Goal: Information Seeking & Learning: Learn about a topic

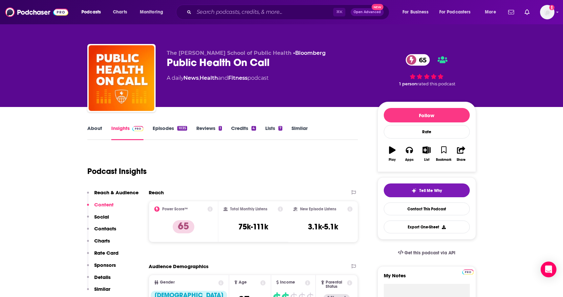
click at [307, 127] on link "Similar" at bounding box center [300, 132] width 16 height 15
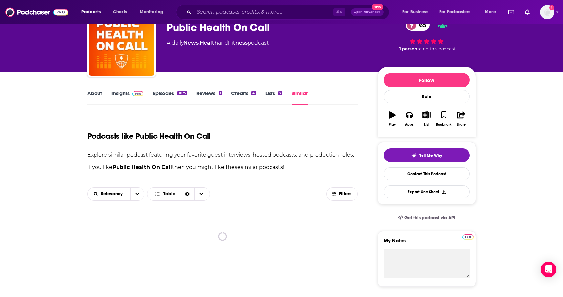
scroll to position [41, 0]
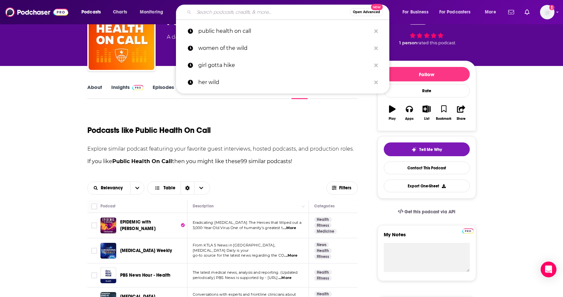
click at [254, 10] on input "Search podcasts, credits, & more..." at bounding box center [272, 12] width 156 height 11
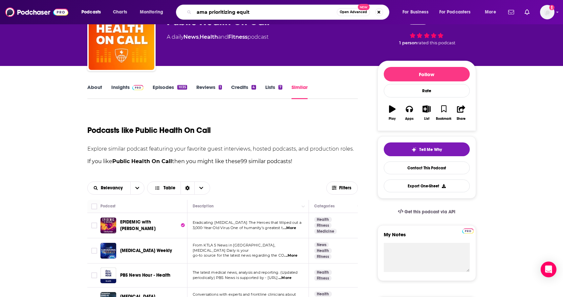
type input "ama prioritizing equity"
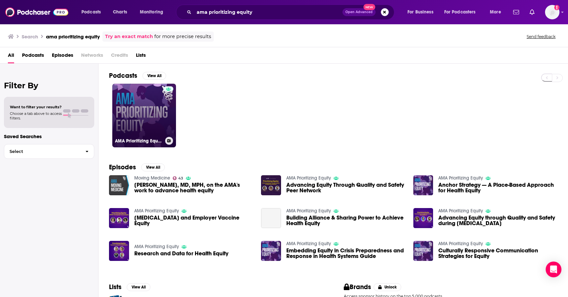
click at [162, 124] on link "AMA Prioritizing Equity" at bounding box center [144, 116] width 64 height 64
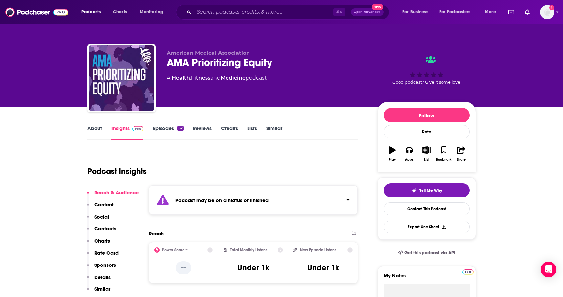
click at [162, 130] on link "Episodes 52" at bounding box center [168, 132] width 31 height 15
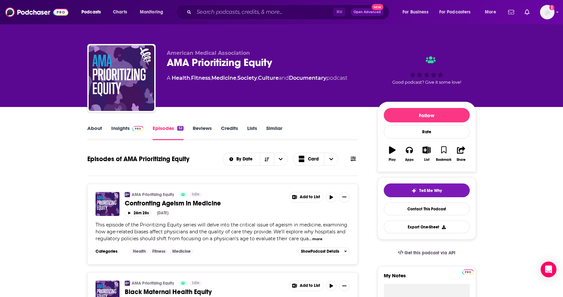
click at [122, 130] on link "Insights" at bounding box center [127, 132] width 33 height 15
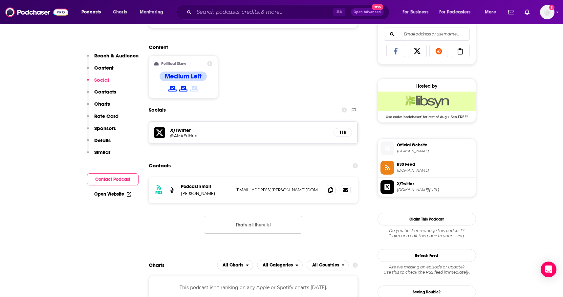
scroll to position [428, 0]
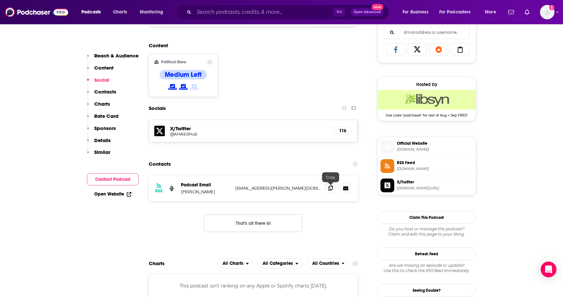
click at [331, 189] on icon at bounding box center [331, 188] width 5 height 5
click at [288, 8] on input "Search podcasts, credits, & more..." at bounding box center [263, 12] width 139 height 11
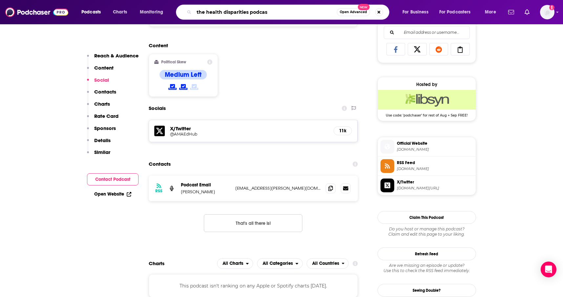
type input "the health disparities podcast"
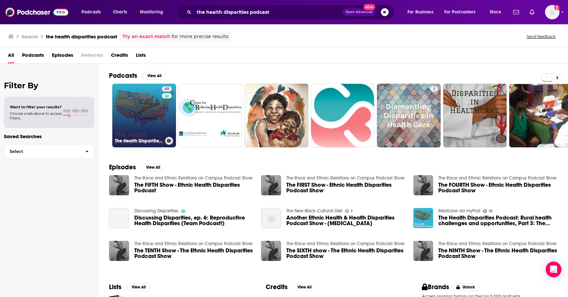
click at [152, 106] on link "49 The Health Disparities Podcast" at bounding box center [144, 116] width 64 height 64
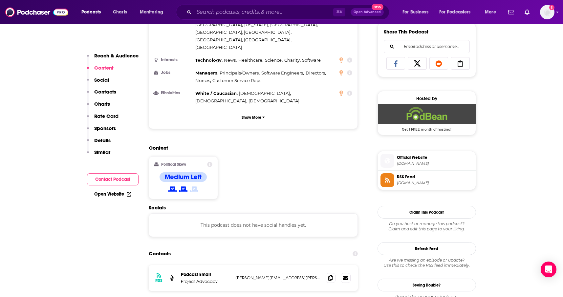
scroll to position [439, 0]
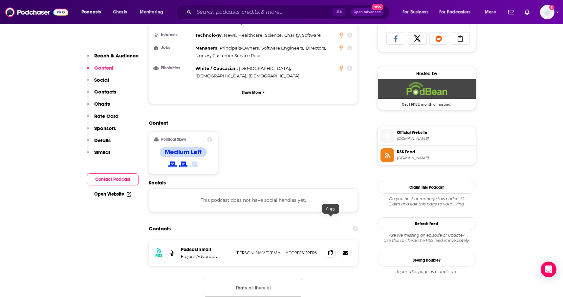
click at [330, 250] on icon at bounding box center [331, 252] width 5 height 5
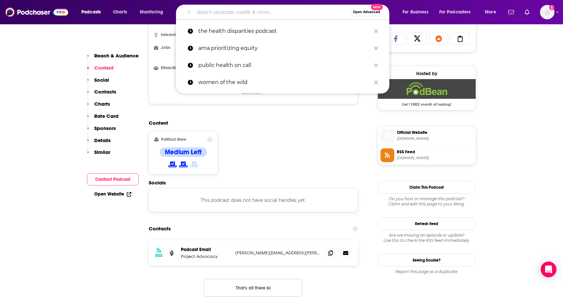
click at [266, 11] on input "Search podcasts, credits, & more..." at bounding box center [272, 12] width 156 height 11
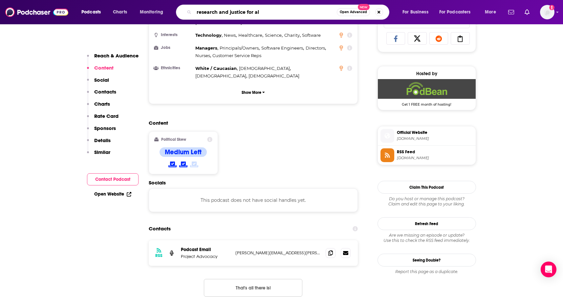
type input "research and justice for all"
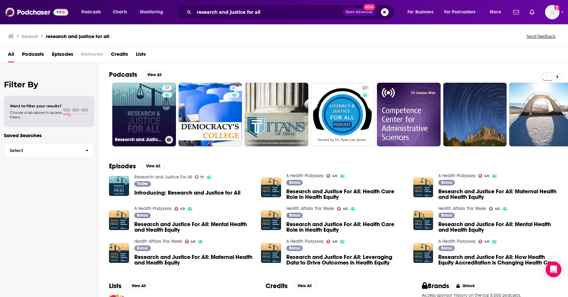
click at [131, 119] on link "17 Research and Justice For All" at bounding box center [144, 115] width 64 height 64
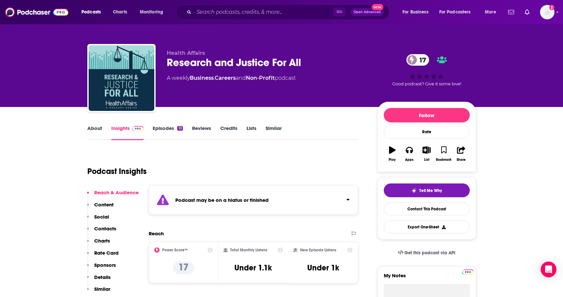
click at [158, 133] on link "Episodes 13" at bounding box center [168, 132] width 30 height 15
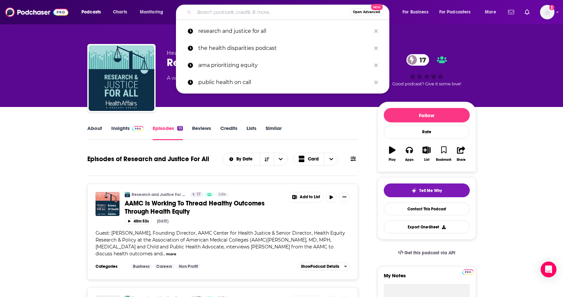
click at [237, 11] on input "Search podcasts, credits, & more..." at bounding box center [272, 12] width 156 height 11
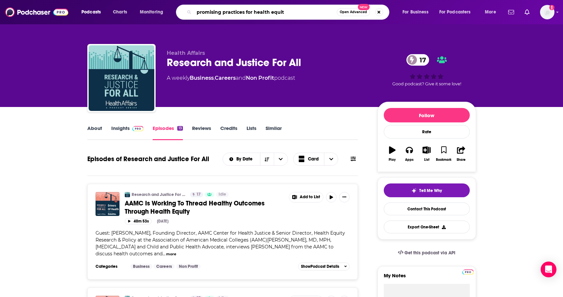
type input "promising practices for health equity"
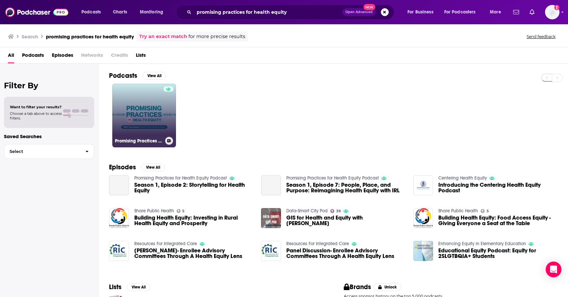
click at [163, 117] on link "Promising Practices for Health Equity Podcast" at bounding box center [144, 116] width 64 height 64
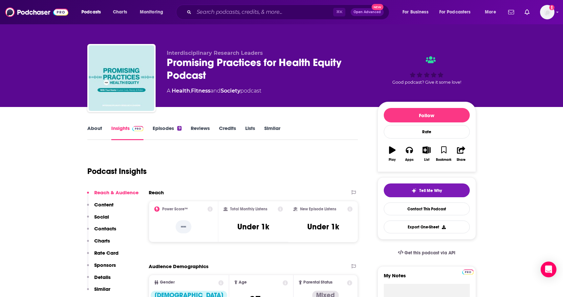
click at [161, 127] on link "Episodes 9" at bounding box center [167, 132] width 29 height 15
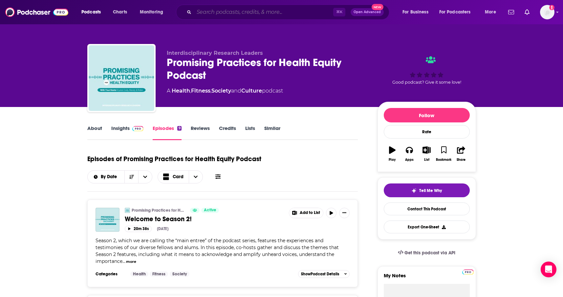
click at [276, 9] on input "Search podcasts, credits, & more..." at bounding box center [263, 12] width 139 height 11
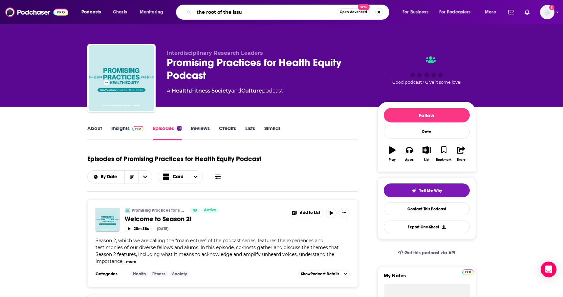
type input "the root of the issue"
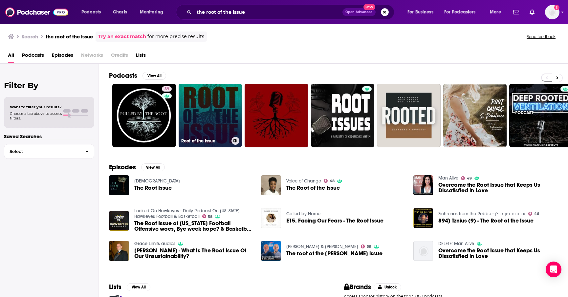
click at [199, 111] on link "Root of the Issue" at bounding box center [211, 116] width 64 height 64
